Goal: Transaction & Acquisition: Purchase product/service

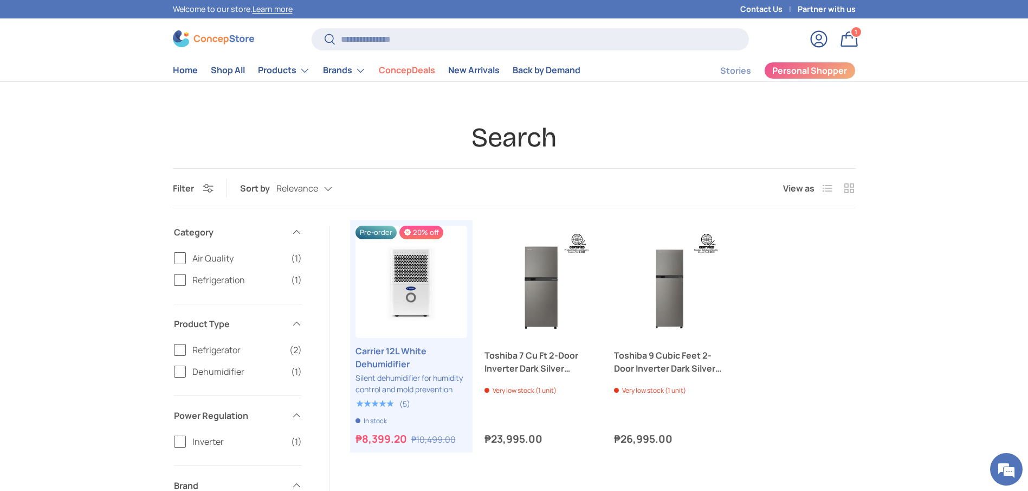
click at [57, 280] on div "Search Filter Filter & Sort Sort by Relevance Relevance Price, low to high Pric…" at bounding box center [514, 442] width 1028 height 642
click at [500, 37] on input "Search" at bounding box center [530, 39] width 437 height 22
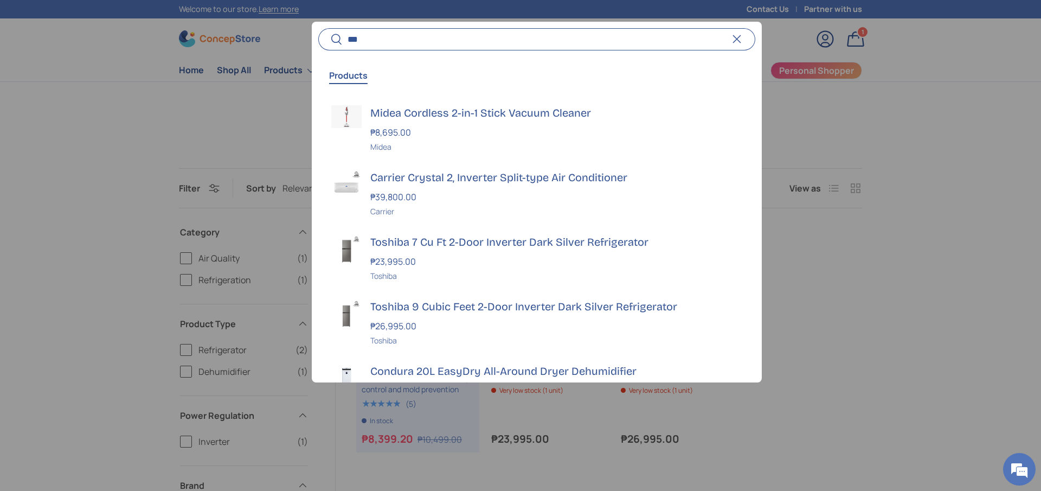
type input "***"
click at [318, 27] on button "Search" at bounding box center [330, 39] width 24 height 25
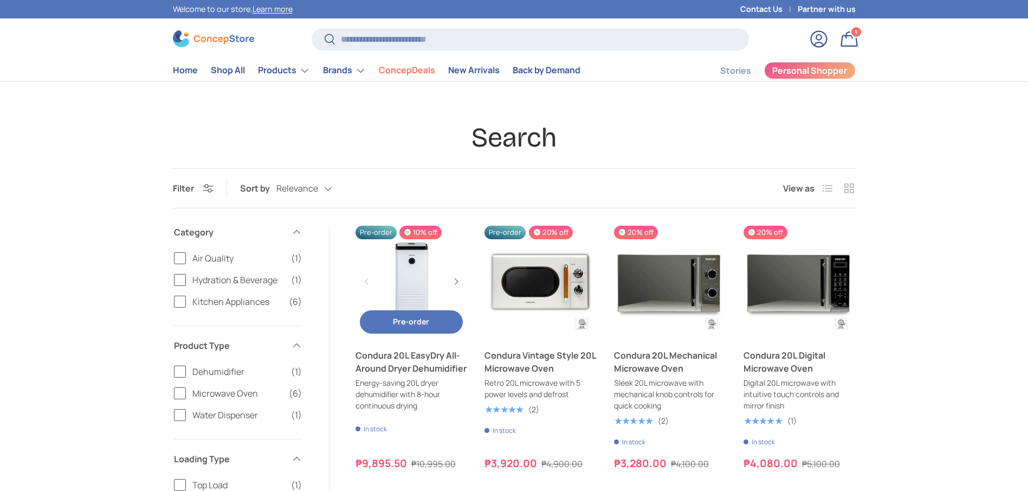
click at [448, 365] on link "Condura 20L EasyDry All-Around Dryer Dehumidifier" at bounding box center [412, 362] width 112 height 26
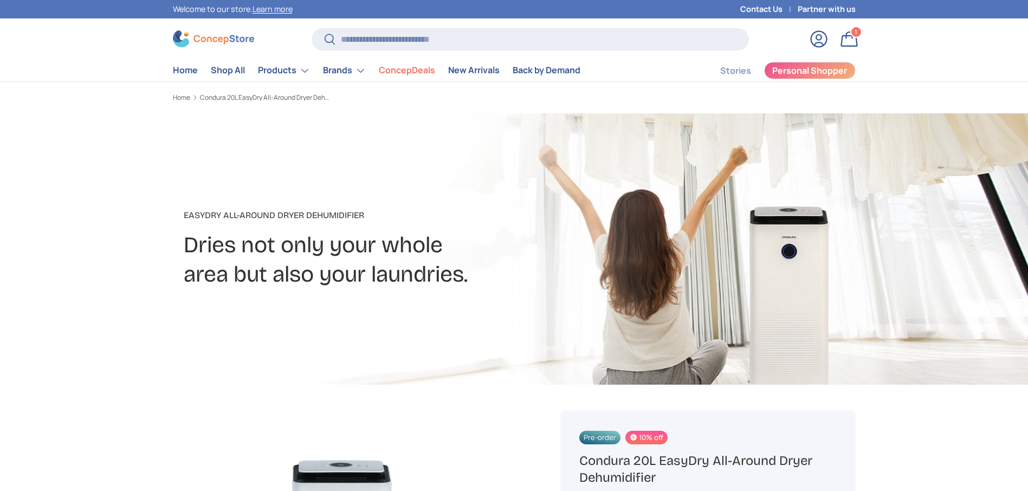
click at [651, 452] on h1 "Condura 20L EasyDry All-Around Dryer Dehumidifier" at bounding box center [708, 469] width 257 height 34
drag, startPoint x: 0, startPoint y: 0, endPoint x: 652, endPoint y: 304, distance: 719.4
click at [652, 452] on h1 "Condura 20L EasyDry All-Around Dryer Dehumidifier" at bounding box center [708, 469] width 257 height 34
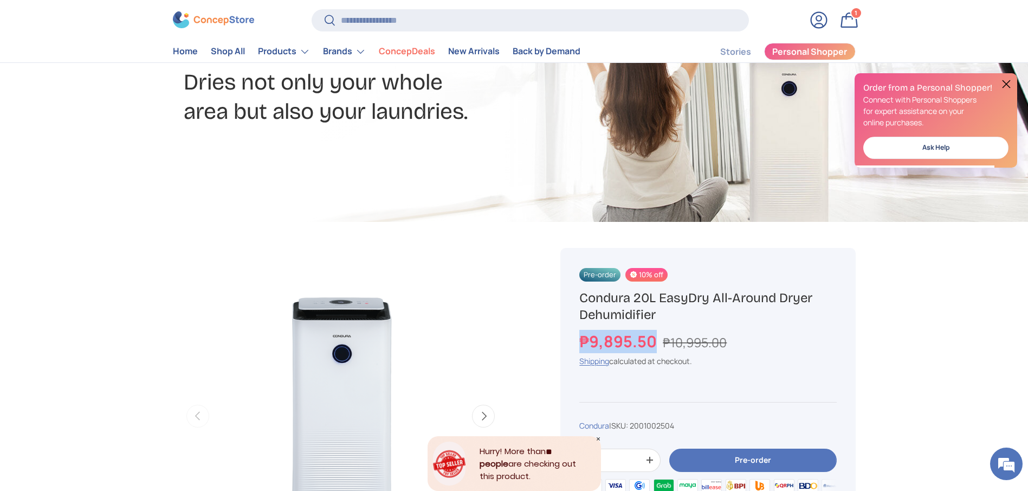
drag, startPoint x: 655, startPoint y: 339, endPoint x: 559, endPoint y: 338, distance: 95.4
copy strong "₱9,895.50"
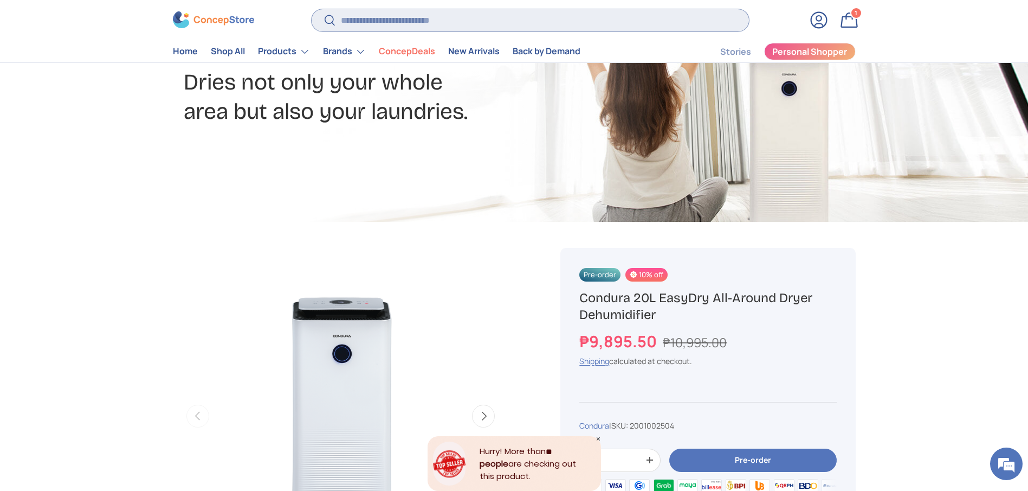
click at [487, 26] on input "Search" at bounding box center [530, 20] width 437 height 22
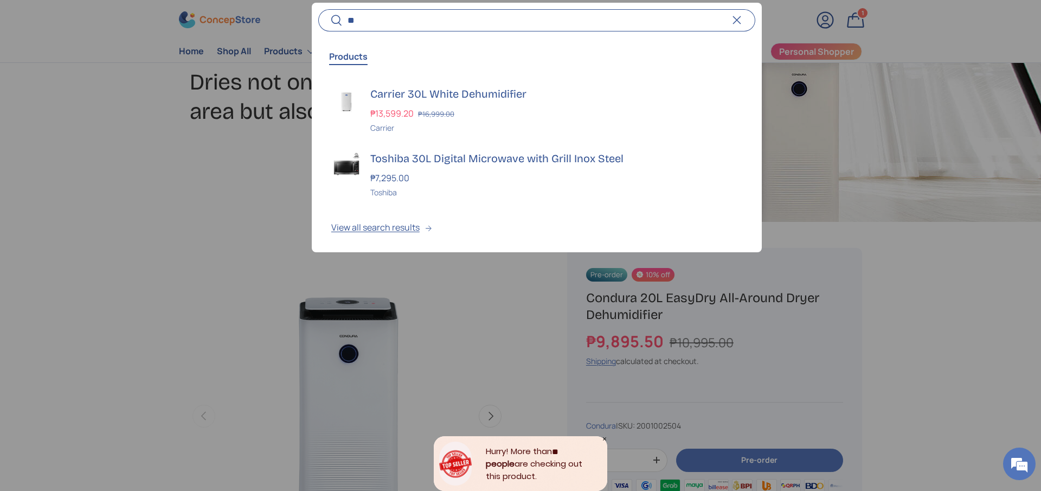
type input "*"
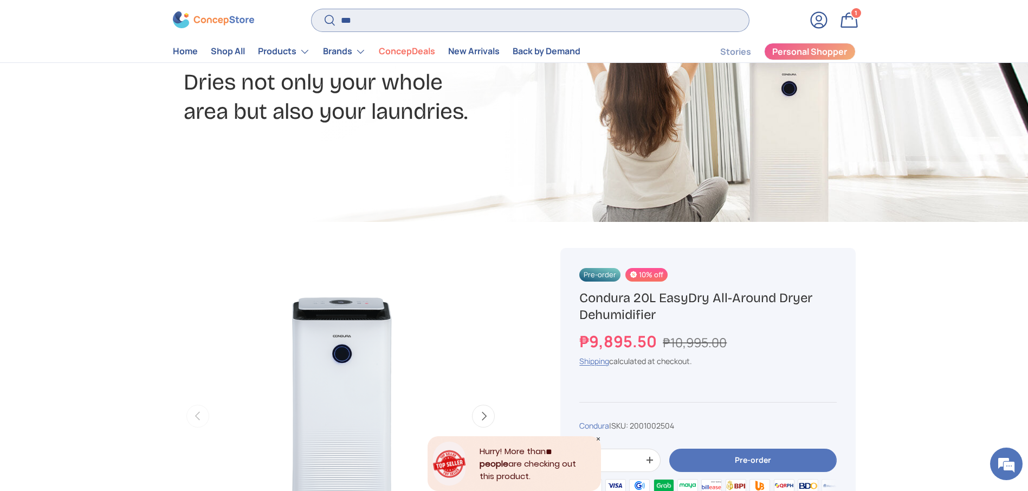
type input "***"
click at [312, 9] on button "Search" at bounding box center [324, 21] width 24 height 25
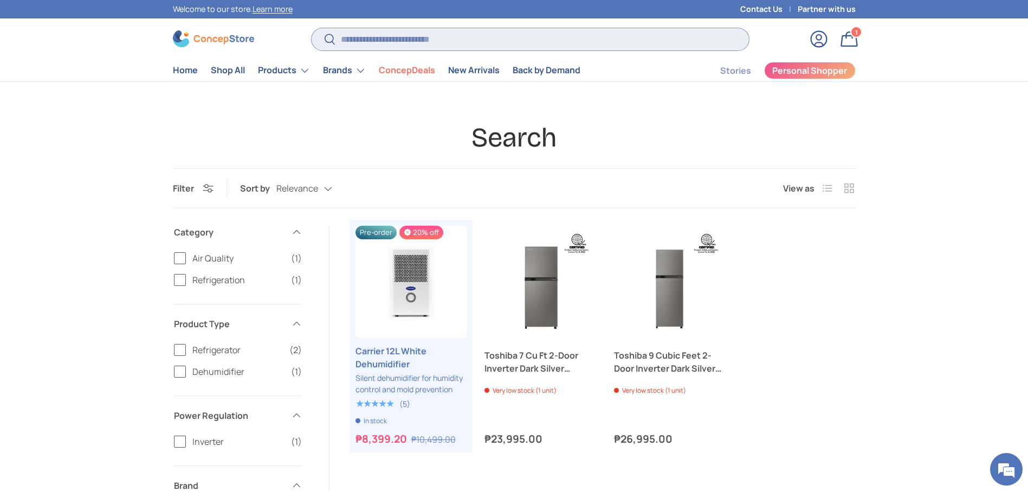
click at [491, 32] on input "Search" at bounding box center [530, 39] width 437 height 22
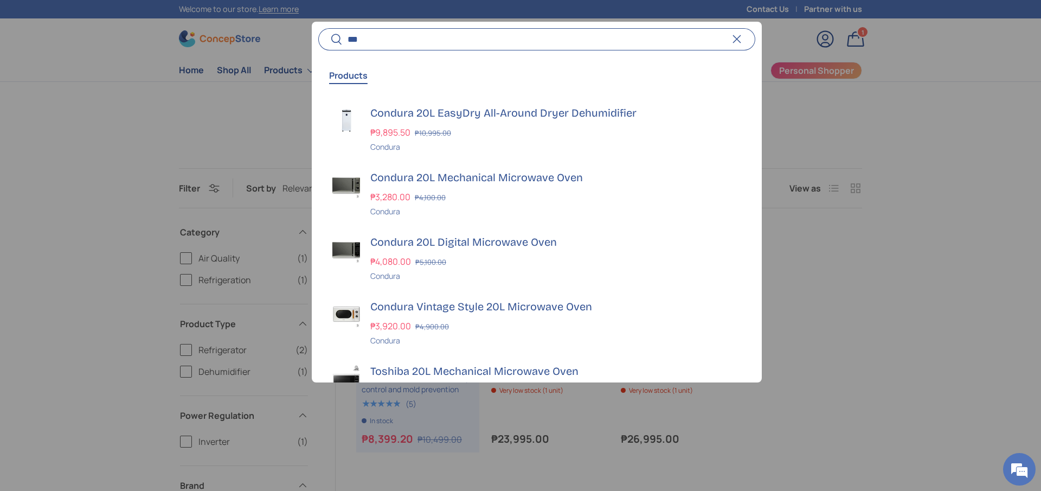
type input "***"
